Goal: Task Accomplishment & Management: Use online tool/utility

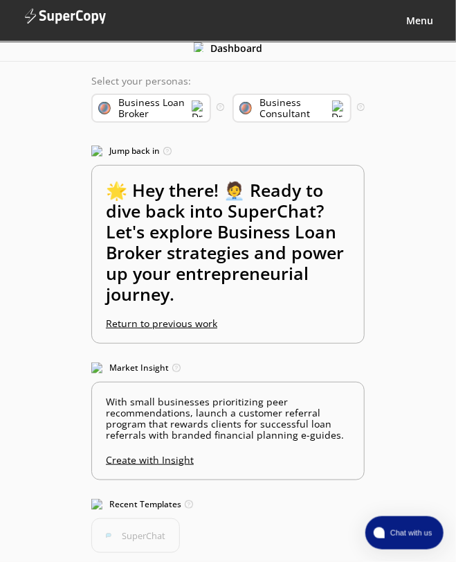
click at [428, 25] on b "Menu" at bounding box center [420, 20] width 27 height 13
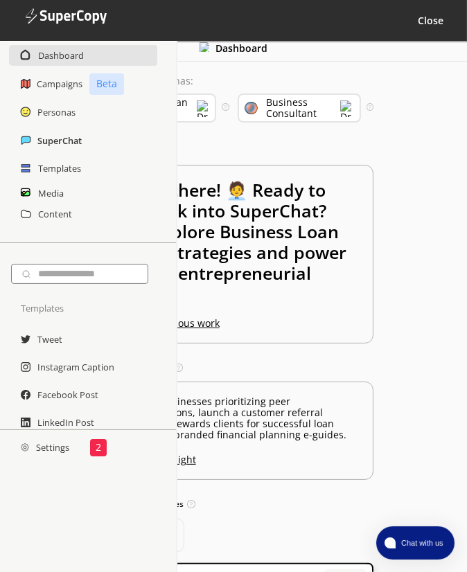
click at [52, 142] on h2 "SuperChat" at bounding box center [59, 140] width 44 height 21
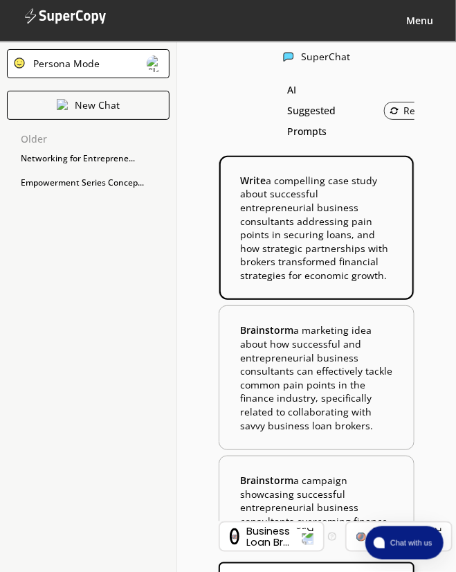
click at [360, 236] on b "Write a compelling case study about successful entrepreneurial business consult…" at bounding box center [316, 228] width 152 height 109
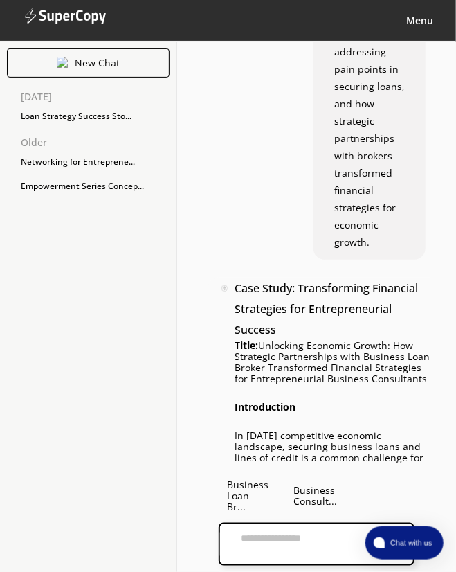
scroll to position [145, 0]
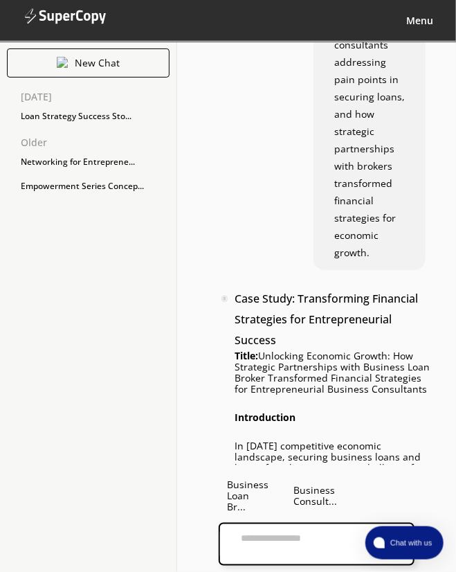
click at [421, 21] on b "Menu" at bounding box center [420, 20] width 27 height 13
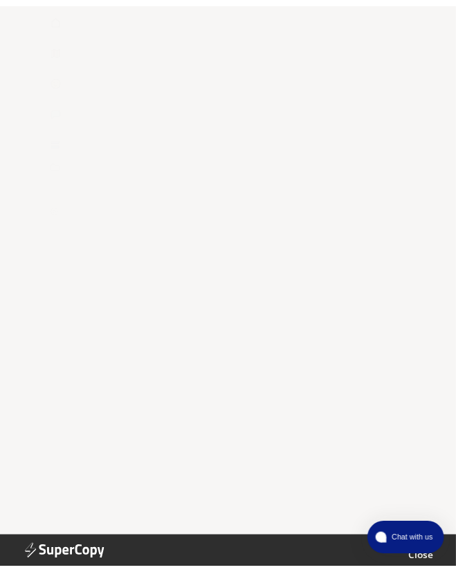
scroll to position [0, 0]
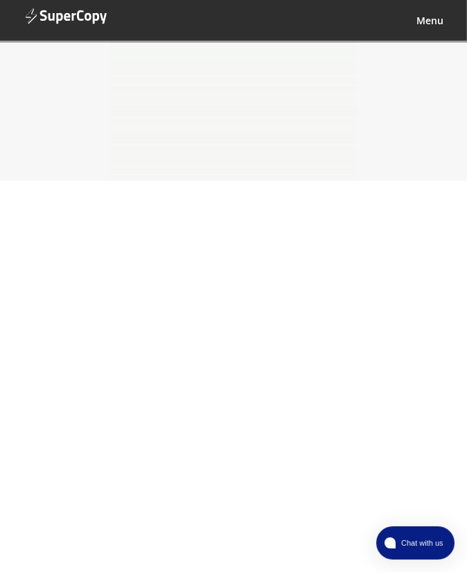
click at [42, 23] on img at bounding box center [65, 18] width 83 height 42
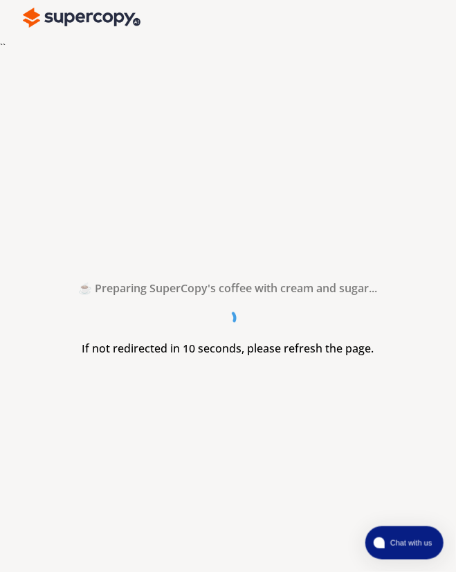
click at [62, 29] on img at bounding box center [82, 18] width 118 height 28
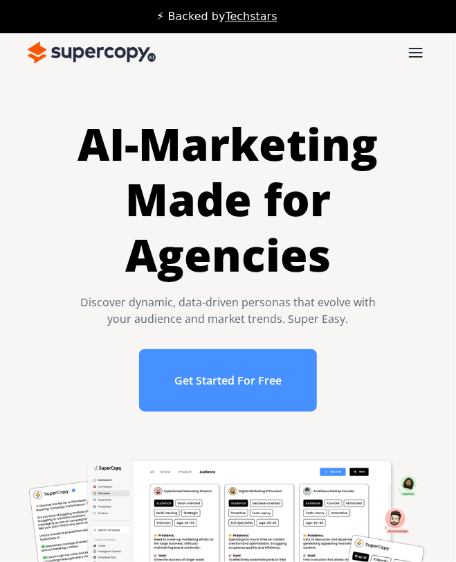
click at [416, 53] on div "menu" at bounding box center [416, 53] width 14 height 10
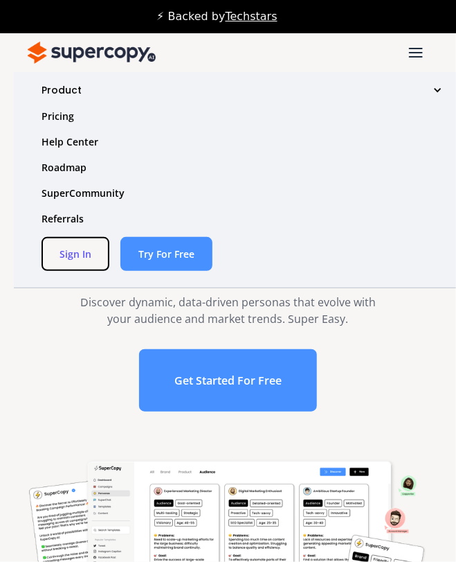
click at [77, 257] on link "Sign In" at bounding box center [76, 254] width 68 height 34
